Goal: Information Seeking & Learning: Learn about a topic

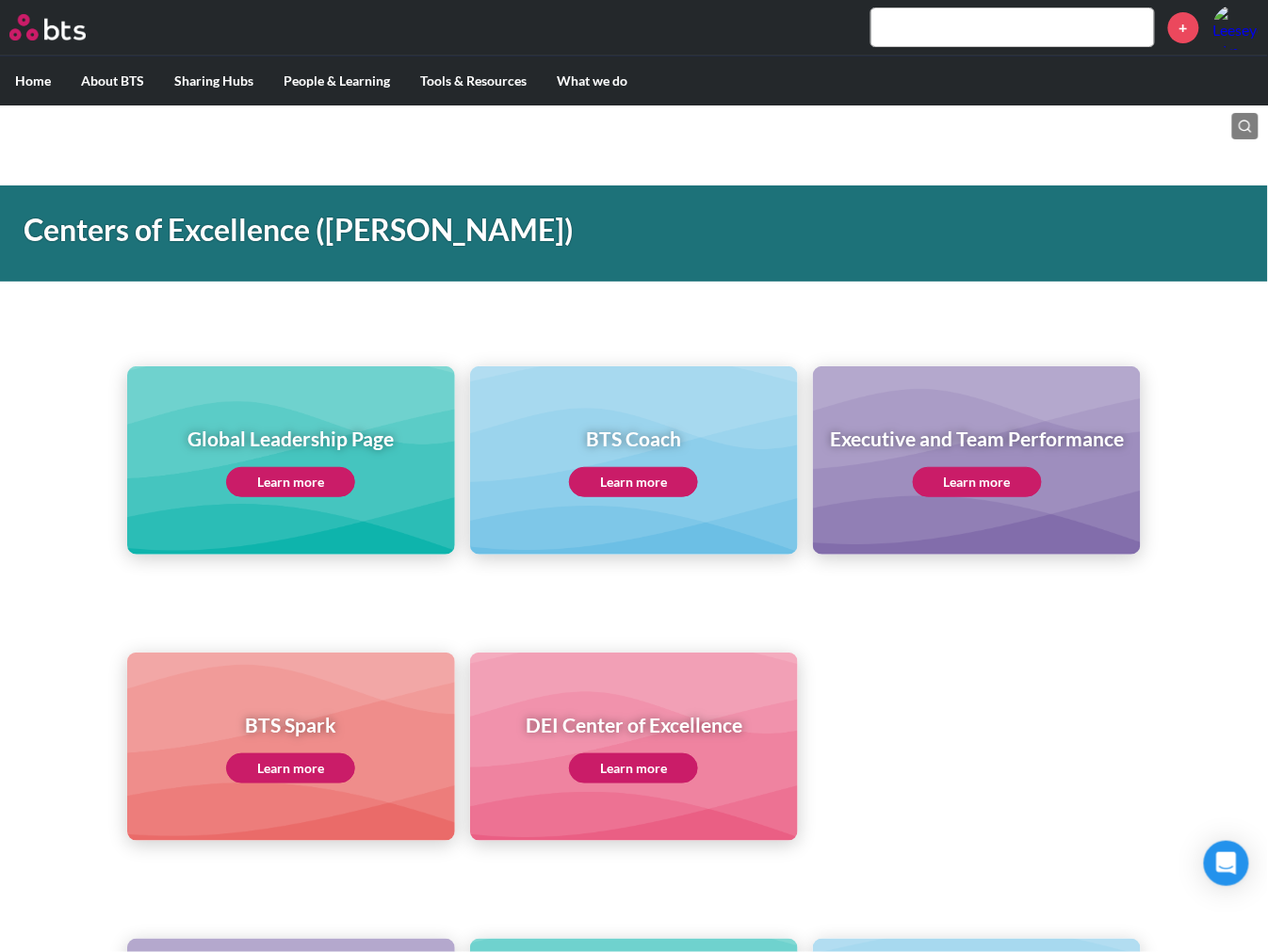
click at [177, 333] on div "Global Leadership Page Learn more BTS Coach Learn more Executive and Team Perfo…" at bounding box center [634, 427] width 1268 height 256
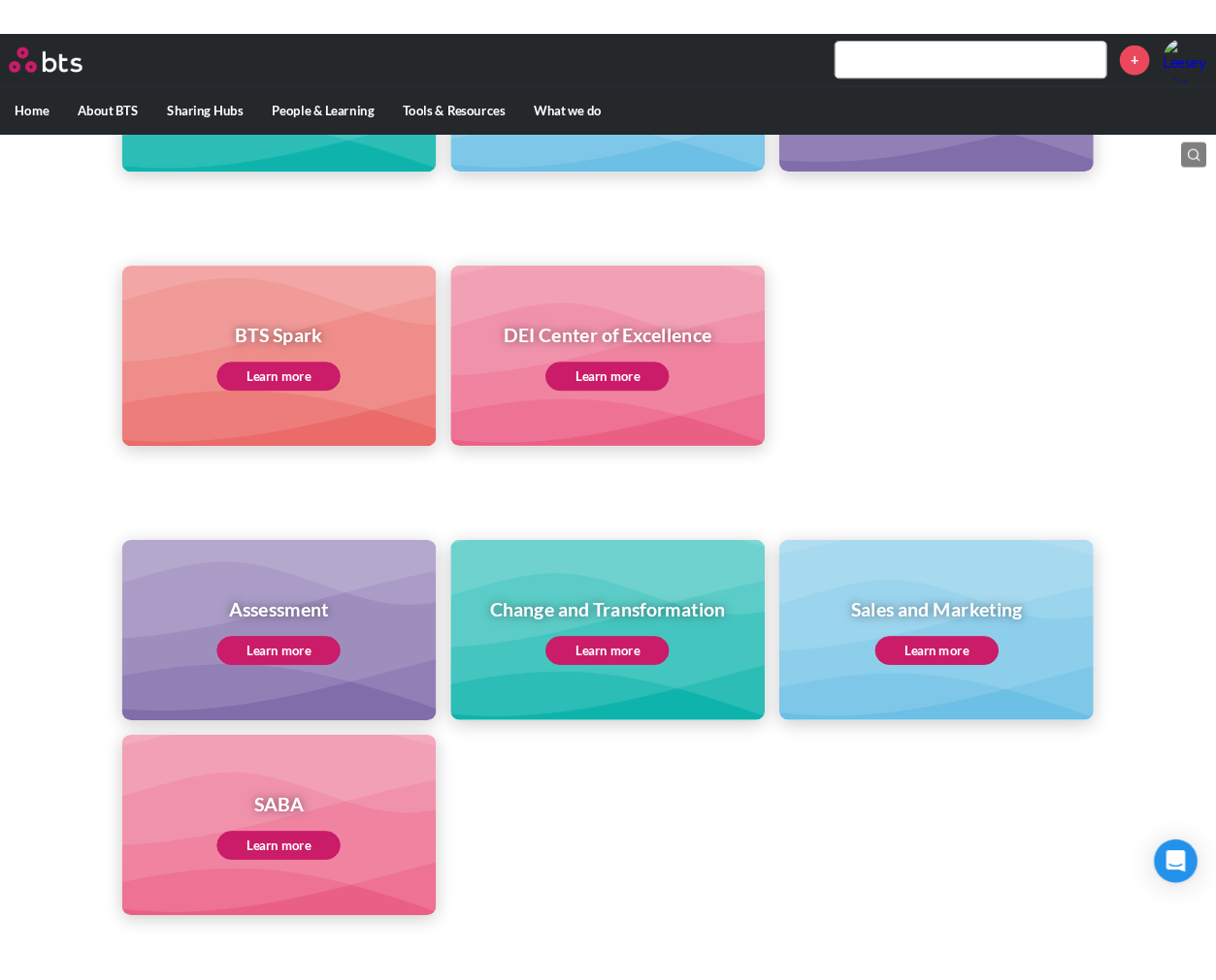
scroll to position [431, 0]
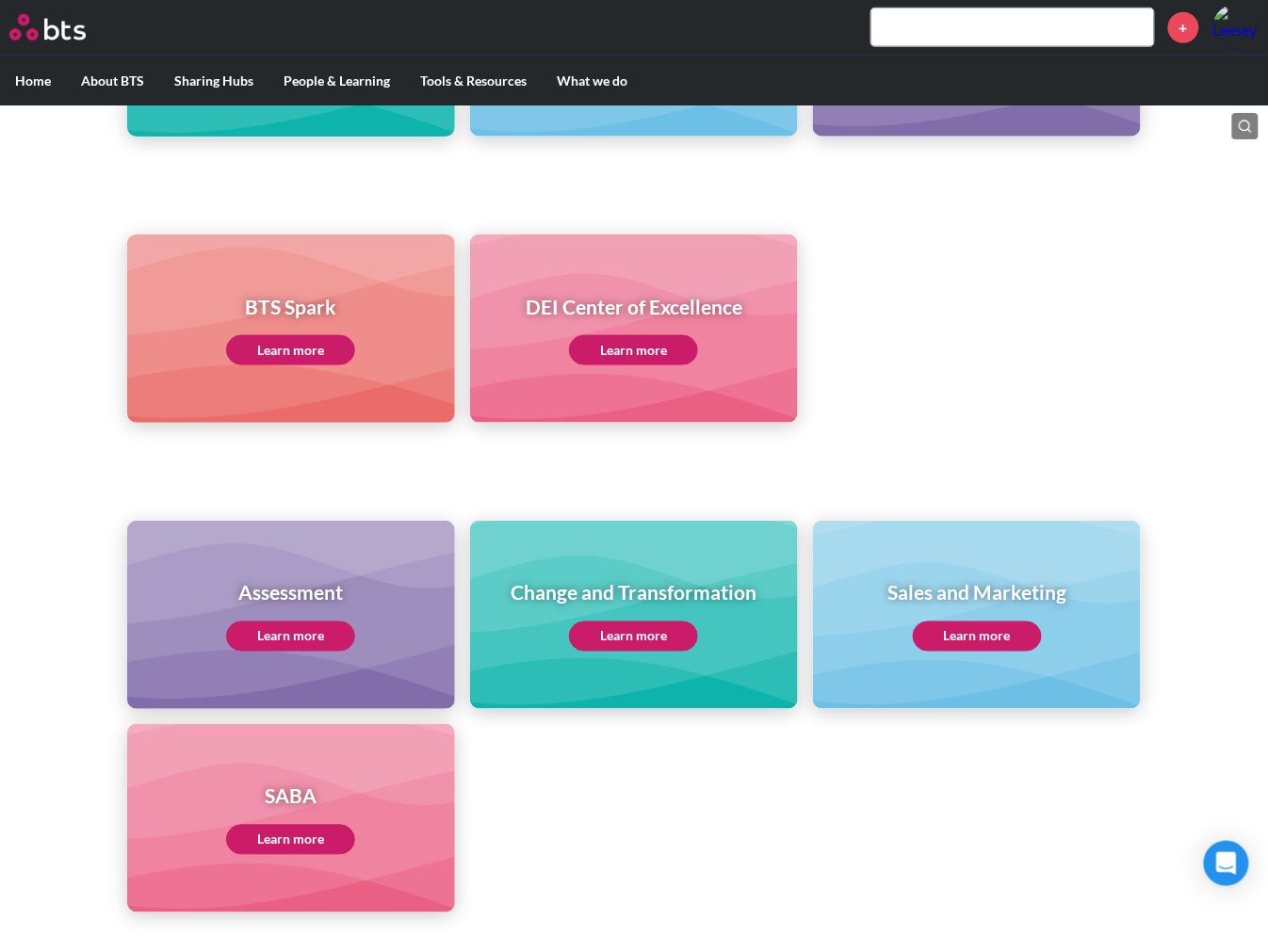
click at [321, 632] on link "Learn more" at bounding box center [290, 637] width 129 height 30
click at [654, 624] on link "Learn more" at bounding box center [633, 637] width 129 height 30
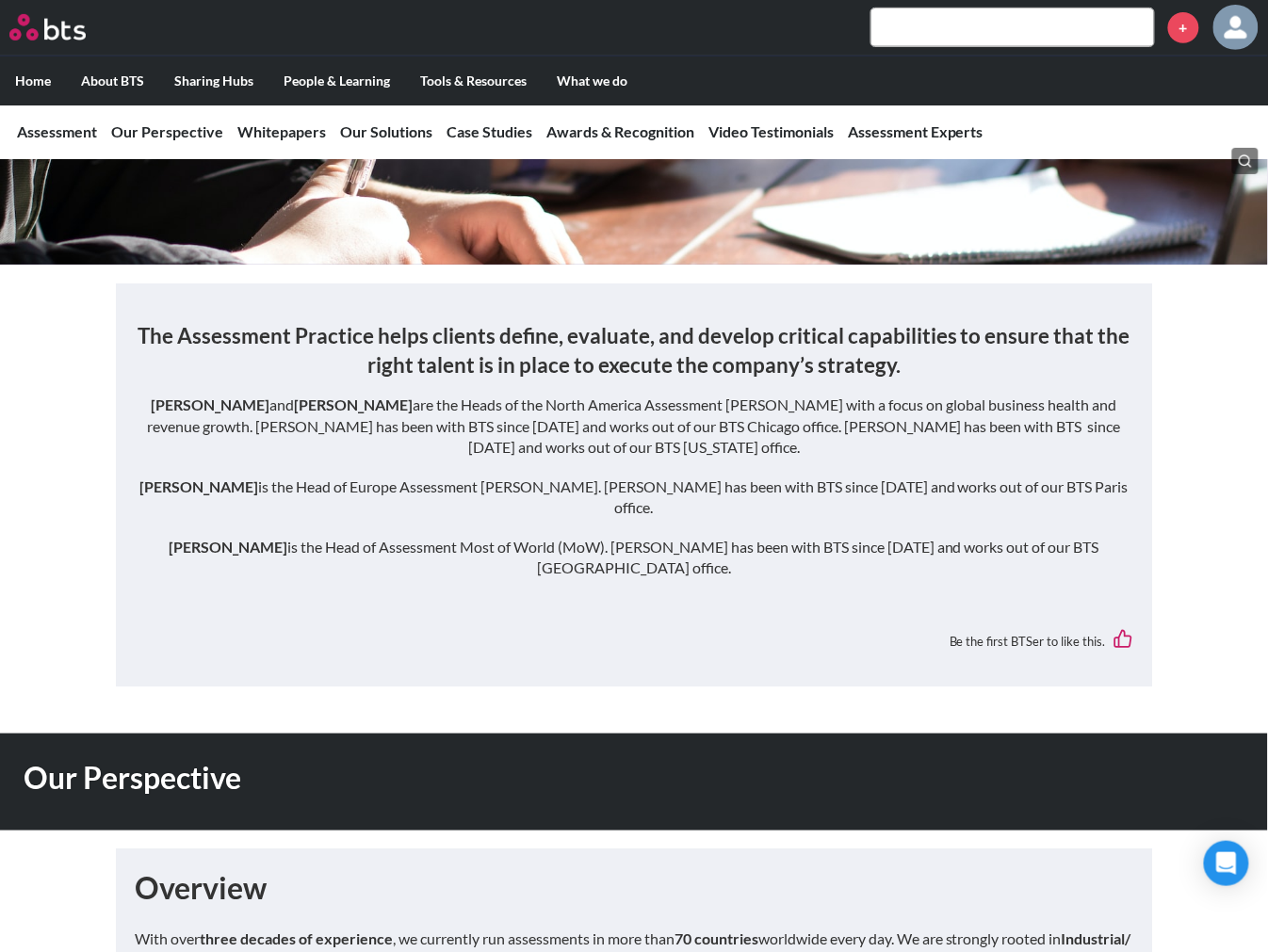
scroll to position [209, 0]
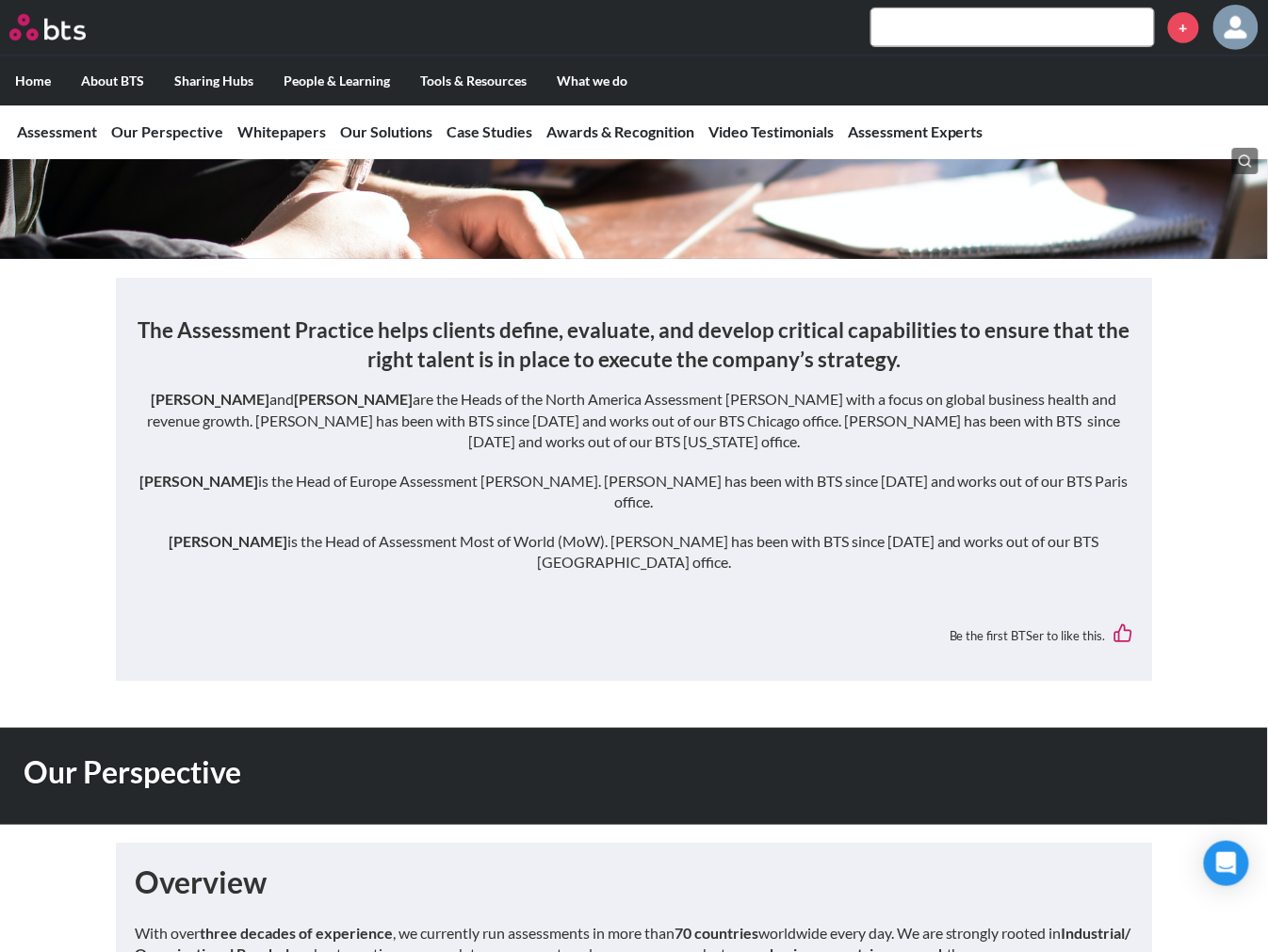
click at [662, 364] on h3 "The Assessment Practice helps clients define, evaluate, and develop critical ca…" at bounding box center [634, 345] width 998 height 60
click at [662, 361] on h3 "The Assessment Practice helps clients define, evaluate, and develop critical ca…" at bounding box center [634, 345] width 998 height 60
click at [666, 350] on h3 "The Assessment Practice helps clients define, evaluate, and develop critical ca…" at bounding box center [634, 345] width 998 height 60
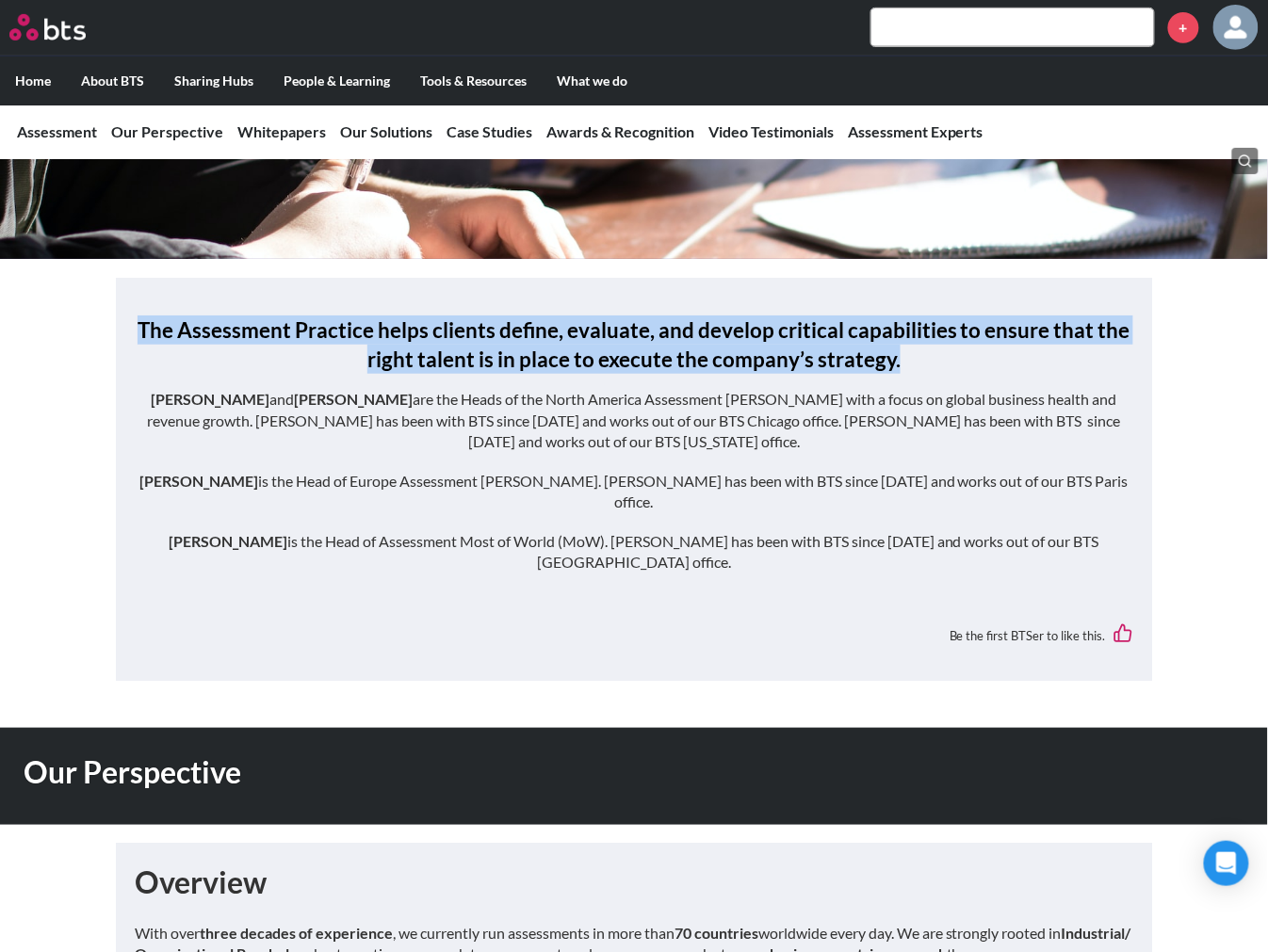
click at [666, 350] on h3 "The Assessment Practice helps clients define, evaluate, and develop critical ca…" at bounding box center [634, 345] width 998 height 60
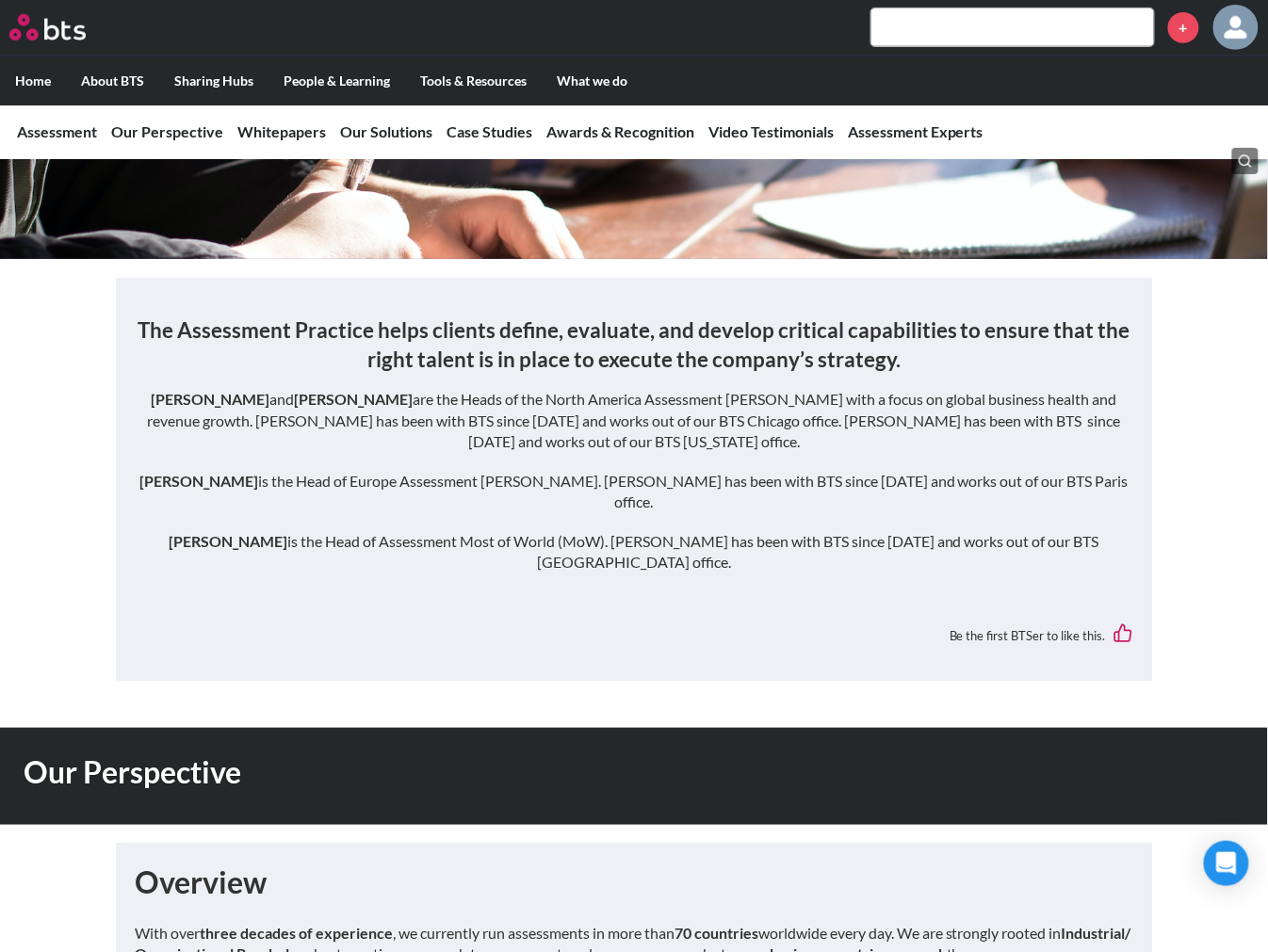
click at [669, 410] on p "[PERSON_NAME] and [PERSON_NAME] are the Heads of the North America Assessment […" at bounding box center [634, 420] width 998 height 63
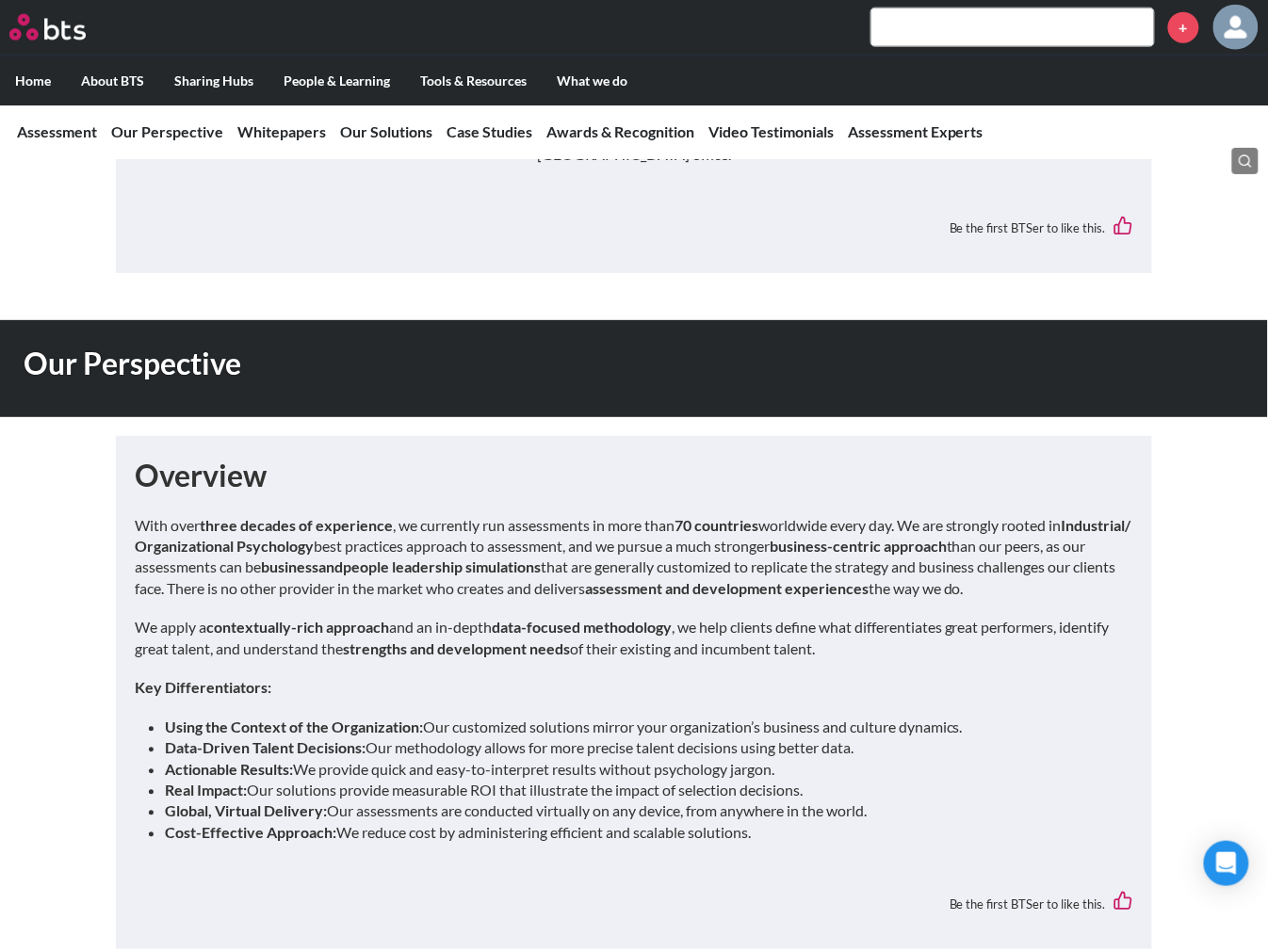
scroll to position [627, 0]
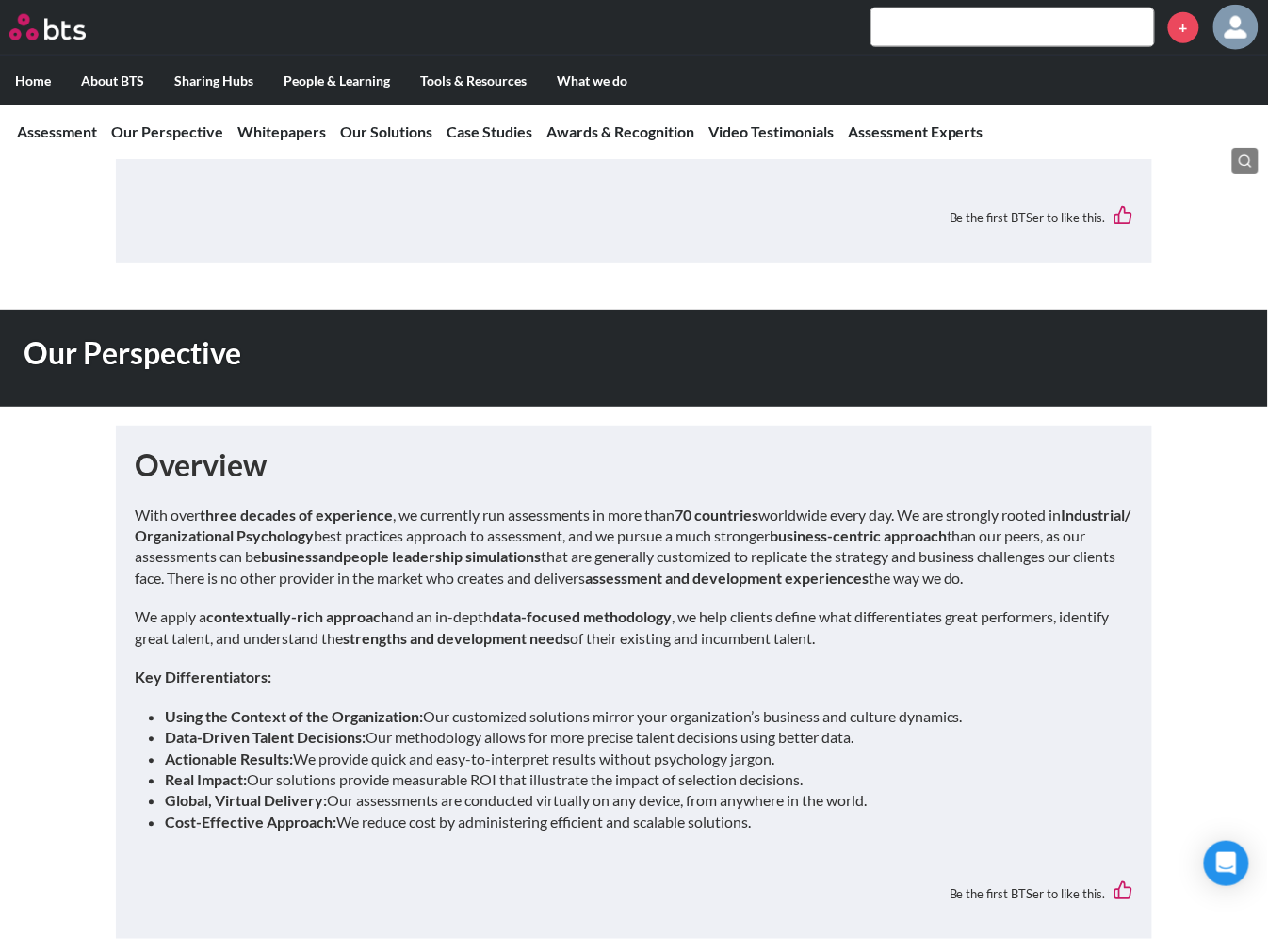
click at [689, 506] on p "With over three decades of experience , we currently run assessments in more th…" at bounding box center [634, 548] width 998 height 84
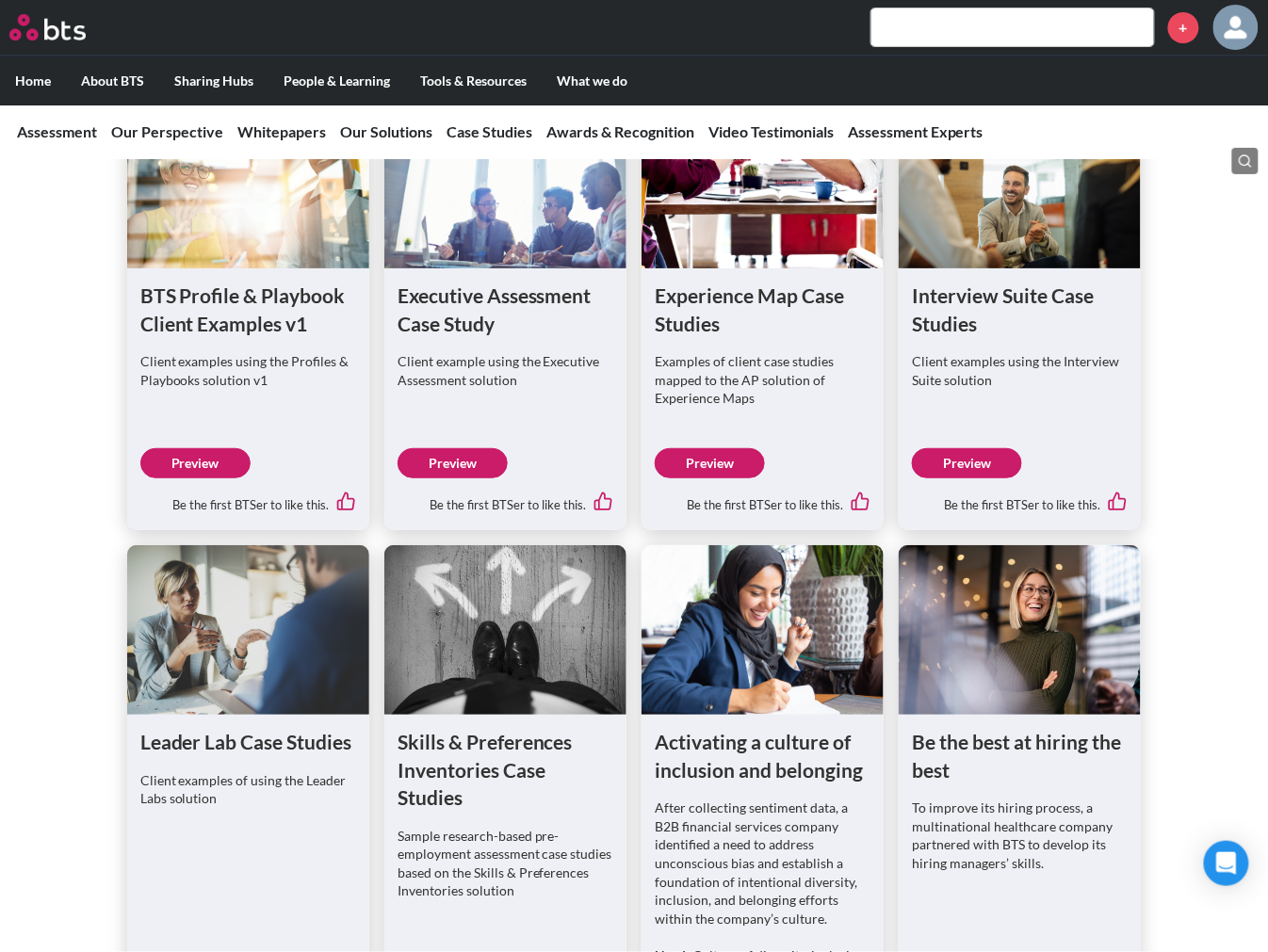
scroll to position [5652, 0]
